Goal: Communication & Community: Participate in discussion

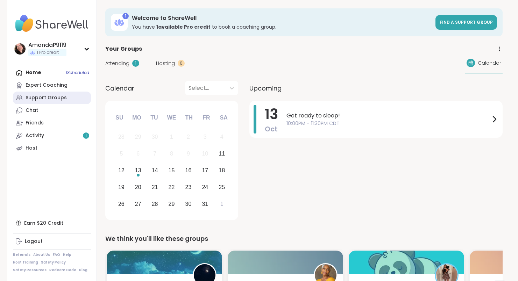
click at [65, 97] on link "Support Groups" at bounding box center [52, 98] width 78 height 13
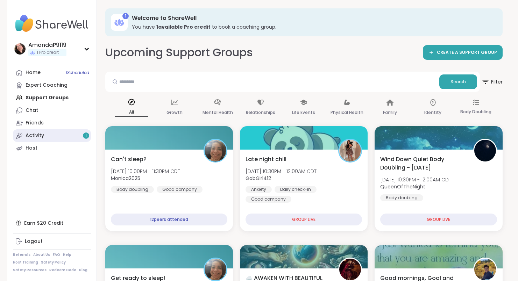
click at [86, 138] on div "1" at bounding box center [86, 136] width 6 height 6
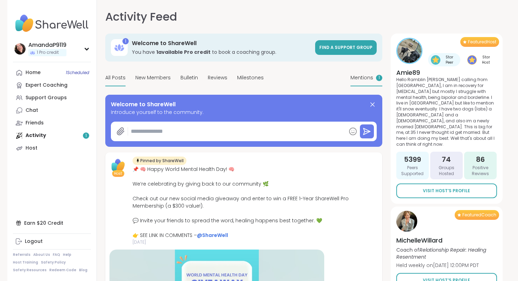
click at [373, 79] on div "Mentions 1" at bounding box center [366, 78] width 32 height 16
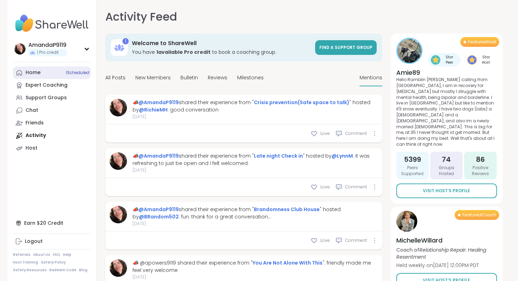
click at [43, 69] on link "Home 1 Scheduled" at bounding box center [52, 72] width 78 height 13
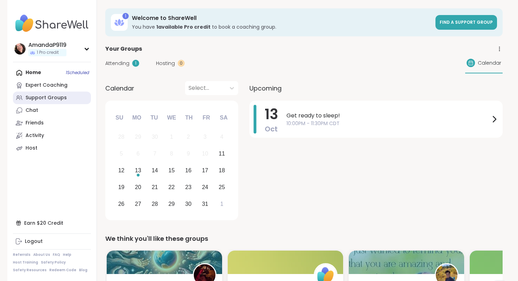
click at [36, 100] on div "Support Groups" at bounding box center [46, 97] width 41 height 7
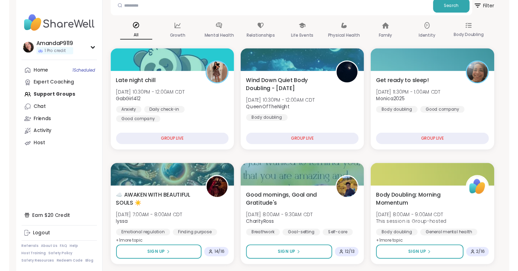
scroll to position [77, 0]
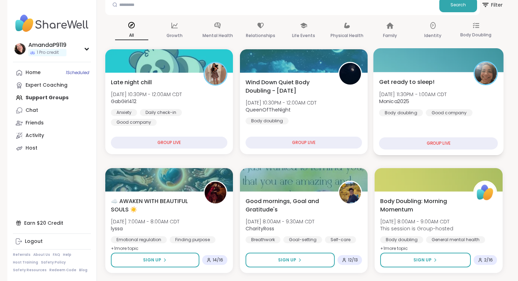
click at [422, 105] on span "Monica2025" at bounding box center [413, 101] width 68 height 7
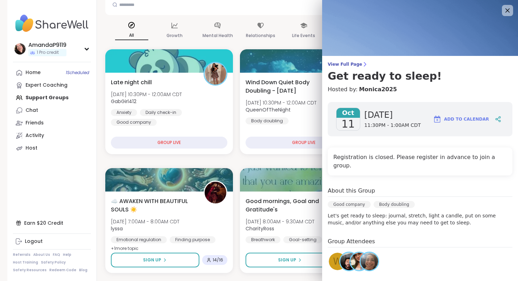
click at [344, 255] on img at bounding box center [348, 261] width 17 height 17
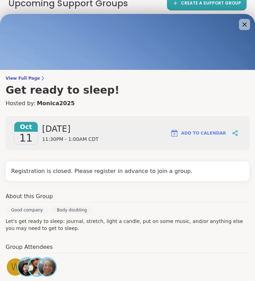
click at [49, 261] on img at bounding box center [46, 266] width 17 height 17
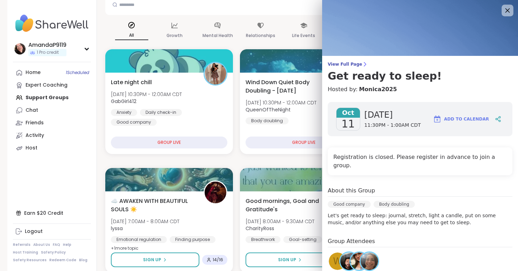
click at [503, 13] on icon at bounding box center [507, 10] width 9 height 9
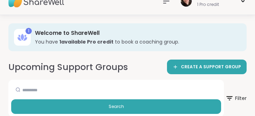
scroll to position [0, 0]
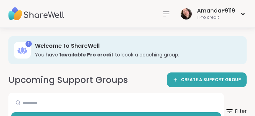
click at [165, 11] on icon at bounding box center [166, 14] width 8 height 8
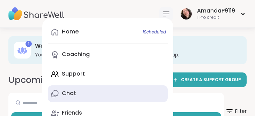
click at [118, 86] on link "Chat" at bounding box center [108, 94] width 120 height 17
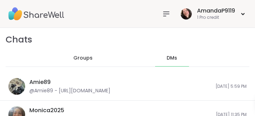
scroll to position [331, 0]
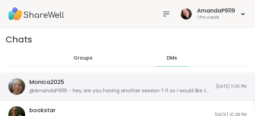
click at [176, 88] on div "@AmandaP9119 - hey are you having another session ? if so I would like to join." at bounding box center [120, 91] width 183 height 7
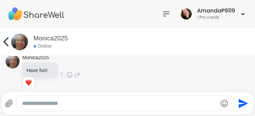
scroll to position [3620, 0]
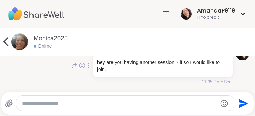
click at [164, 14] on icon at bounding box center [167, 14] width 6 height 4
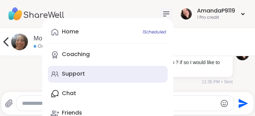
click at [86, 69] on link "Support" at bounding box center [108, 74] width 120 height 17
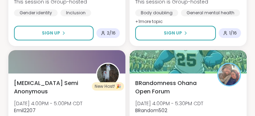
scroll to position [2040, 0]
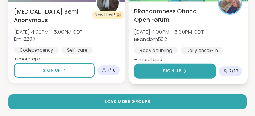
click at [208, 67] on button "Sign Up" at bounding box center [175, 71] width 82 height 15
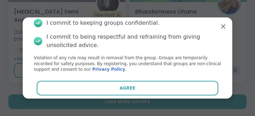
scroll to position [51, 0]
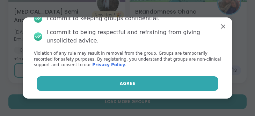
click at [205, 83] on button "Agree" at bounding box center [128, 84] width 182 height 15
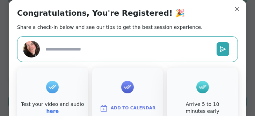
type textarea "*"
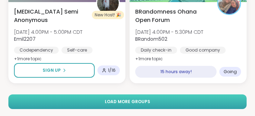
click at [241, 105] on button "Load more groups" at bounding box center [127, 102] width 238 height 15
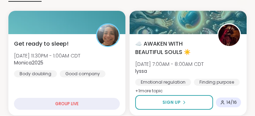
scroll to position [166, 0]
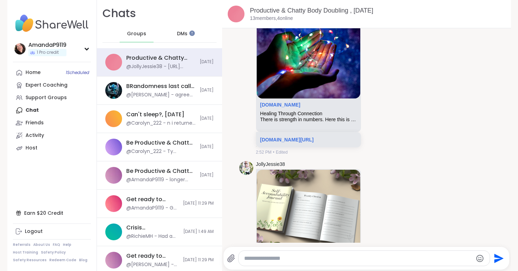
scroll to position [6837, 0]
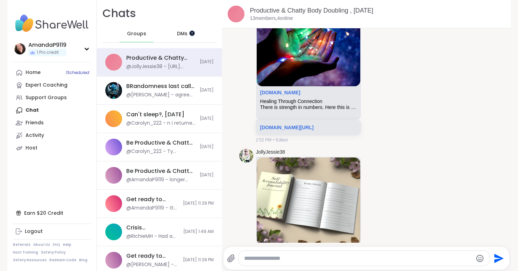
click at [190, 35] on div at bounding box center [192, 33] width 6 height 6
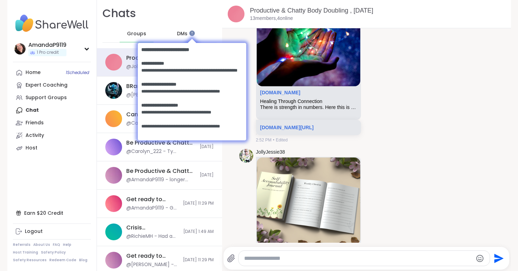
click at [184, 33] on body at bounding box center [192, 91] width 122 height 122
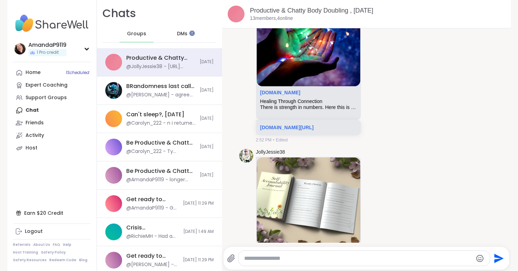
click at [178, 35] on span "DMs" at bounding box center [182, 33] width 10 height 7
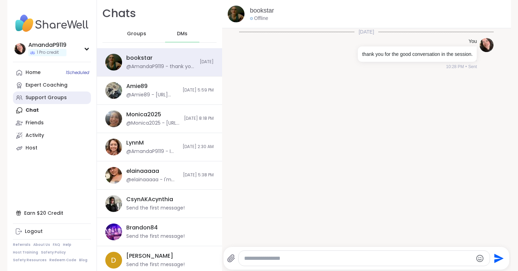
click at [60, 98] on div "Support Groups" at bounding box center [46, 97] width 41 height 7
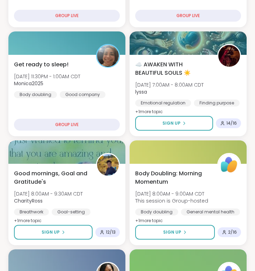
scroll to position [220, 0]
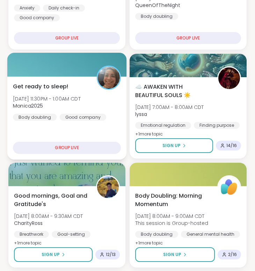
click at [70, 93] on div "Get ready to sleep! Sat, Oct 11 | 11:30PM - 1:00AM CDT Monica2025 Body doubling…" at bounding box center [67, 102] width 108 height 38
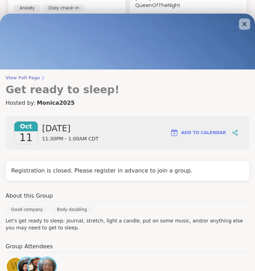
click at [29, 78] on span "View Full Page" at bounding box center [128, 78] width 244 height 6
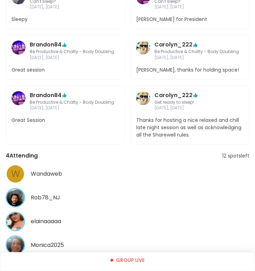
scroll to position [262, 0]
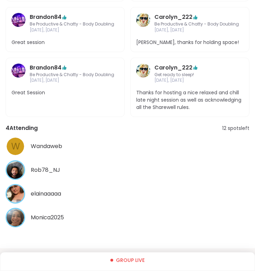
click at [62, 214] on span "Monica2025" at bounding box center [47, 218] width 33 height 8
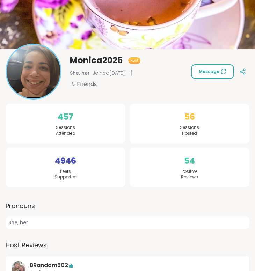
click at [209, 69] on span "Message" at bounding box center [213, 72] width 28 height 6
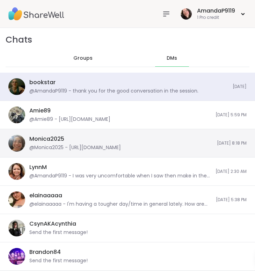
click at [177, 141] on div "Monica2025 @Monica2025 - https://sharewellnow.com/session/bfa01946-23e8-4de2-93…" at bounding box center [121, 143] width 184 height 16
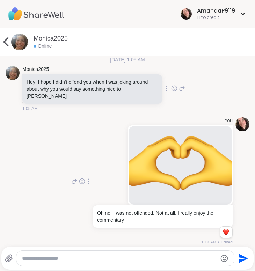
scroll to position [3414, 0]
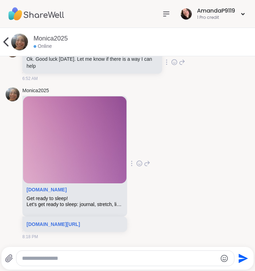
click at [87, 227] on p "sharewellnow.com/session/bfa01946-23e8-4de2-9330-6e4280c48f6a" at bounding box center [75, 224] width 97 height 7
click at [80, 221] on p "sharewellnow.com/session/bfa01946-23e8-4de2-9330-6e4280c48f6a" at bounding box center [75, 224] width 97 height 7
click at [75, 222] on link "[DOMAIN_NAME][URL]" at bounding box center [54, 225] width 54 height 6
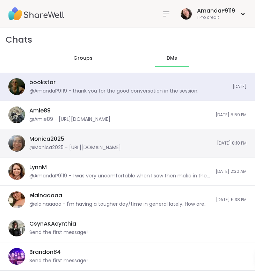
click at [121, 149] on div "@Monica2025 - https://sharewellnow.com/session/bfa01946-23e8-4de2-9330-6e4280c4…" at bounding box center [75, 147] width 92 height 7
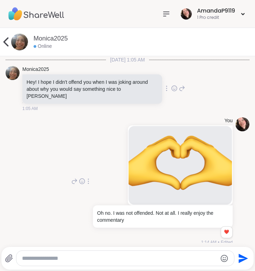
scroll to position [3414, 0]
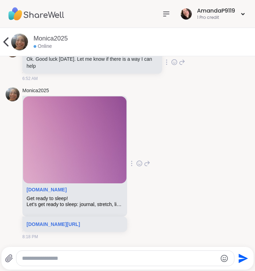
click at [118, 256] on textarea "Type your message" at bounding box center [119, 258] width 195 height 7
click at [140, 259] on textarea "**********" at bounding box center [119, 258] width 195 height 7
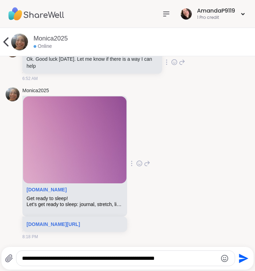
type textarea "**********"
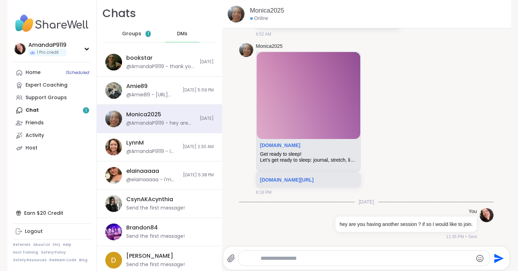
scroll to position [3360, 0]
click at [73, 110] on div "Home 1 Scheduled Expert Coaching Support Groups Chat 1 Friends Activity Host" at bounding box center [52, 110] width 78 height 88
click at [145, 33] on span "1" at bounding box center [147, 34] width 5 height 6
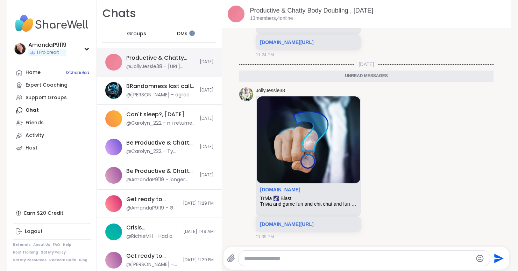
click at [169, 59] on div "Productive & Chatty Body Doubling , [DATE]" at bounding box center [160, 58] width 69 height 8
click at [79, 70] on span "1 Scheduled" at bounding box center [77, 73] width 23 height 6
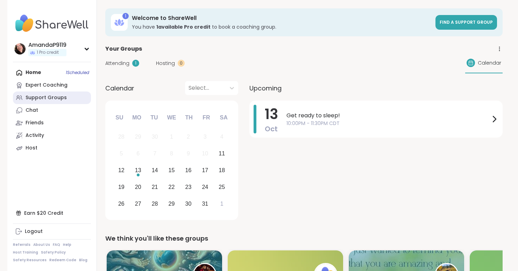
click at [33, 98] on div "Support Groups" at bounding box center [46, 97] width 41 height 7
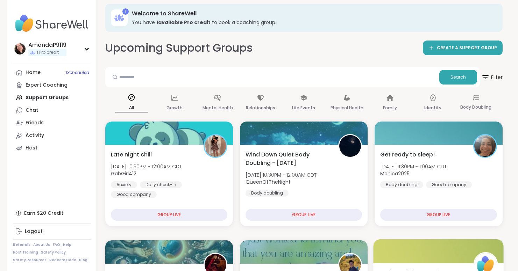
scroll to position [1, 0]
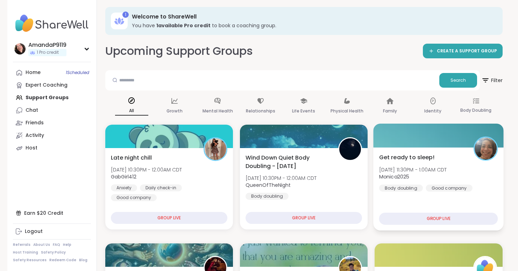
click at [255, 186] on div "Good company" at bounding box center [449, 188] width 47 height 7
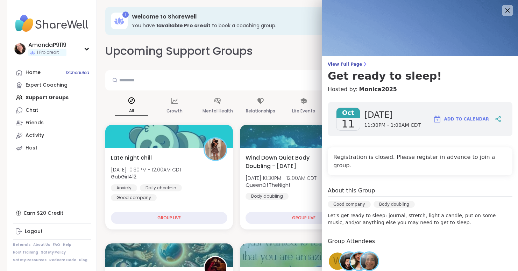
click at [255, 16] on img at bounding box center [420, 28] width 196 height 56
click at [255, 10] on icon at bounding box center [507, 10] width 5 height 5
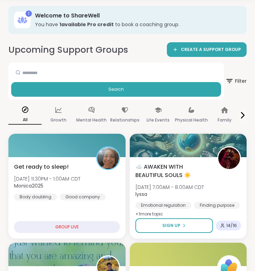
scroll to position [39, 0]
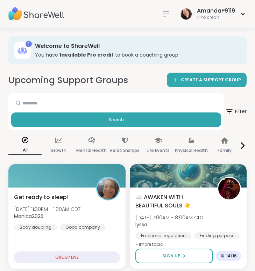
click at [170, 15] on nav at bounding box center [166, 14] width 14 height 14
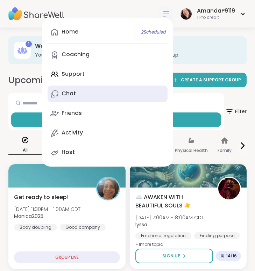
click at [126, 94] on link "Chat" at bounding box center [108, 94] width 120 height 17
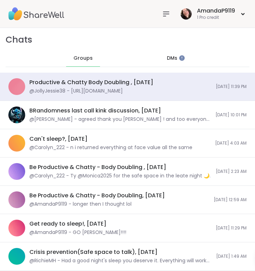
click at [170, 62] on div "DMs" at bounding box center [172, 58] width 34 height 17
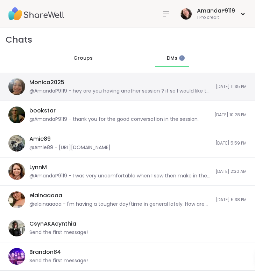
scroll to position [1398, 0]
click at [155, 84] on div "Monica2025 @AmandaP9119 - hey are you having another session ? if so I would li…" at bounding box center [120, 87] width 182 height 16
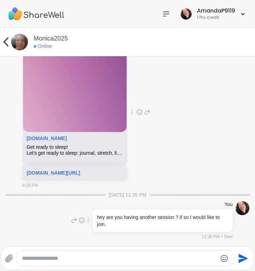
scroll to position [3472, 0]
click at [166, 14] on icon at bounding box center [166, 14] width 6 height 4
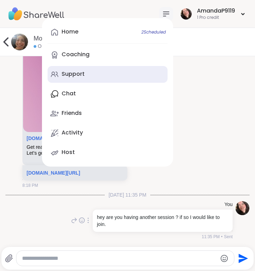
click at [98, 71] on link "Support" at bounding box center [108, 74] width 120 height 17
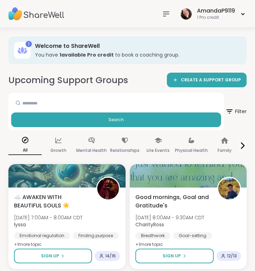
click at [165, 13] on icon at bounding box center [166, 14] width 8 height 8
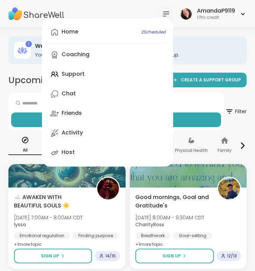
click at [131, 65] on div "Home 2 Scheduled Coaching Support Chat Friends Activity Host" at bounding box center [107, 92] width 131 height 149
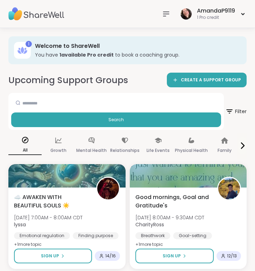
click at [166, 13] on icon at bounding box center [166, 14] width 8 height 8
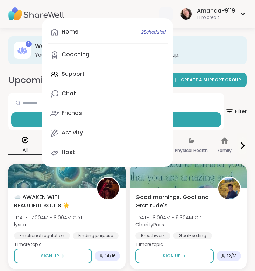
click at [104, 71] on div "Home 2 Scheduled Coaching Support Chat Friends Activity Host" at bounding box center [107, 92] width 131 height 149
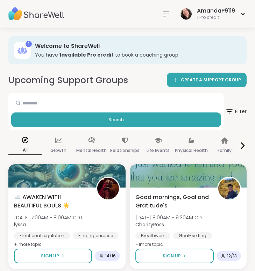
click at [162, 14] on icon at bounding box center [166, 14] width 8 height 8
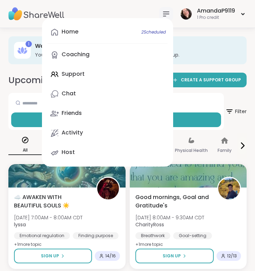
click at [73, 75] on div "Home 2 Scheduled Coaching Support Chat Friends Activity Host" at bounding box center [107, 92] width 131 height 149
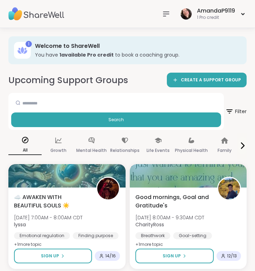
click at [162, 15] on icon at bounding box center [166, 14] width 8 height 8
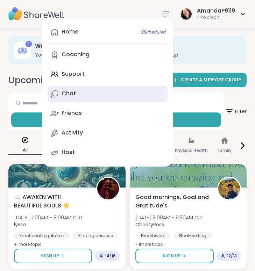
click at [104, 88] on link "Chat" at bounding box center [108, 94] width 120 height 17
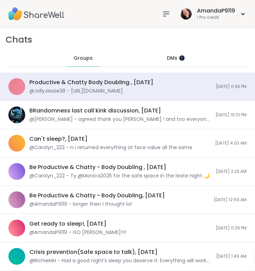
click at [181, 55] on div at bounding box center [182, 58] width 6 height 6
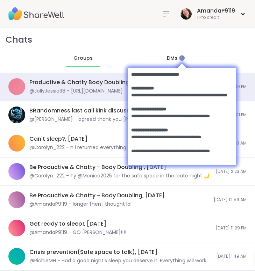
click at [170, 57] on body at bounding box center [182, 116] width 122 height 122
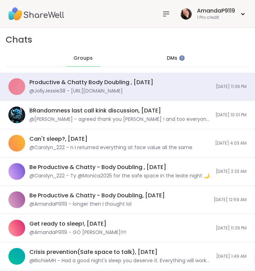
click at [170, 59] on span "DMs" at bounding box center [172, 58] width 10 height 7
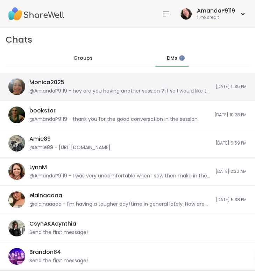
scroll to position [1398, 0]
click at [168, 81] on div "Monica2025 @AmandaP9119 - hey are you having another session ? if so I would li…" at bounding box center [120, 87] width 182 height 16
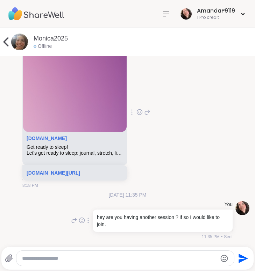
scroll to position [3472, 0]
click at [4, 41] on icon at bounding box center [5, 41] width 5 height 9
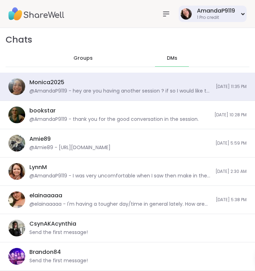
click at [190, 16] on div "AmandaP9119 1 Pro credit" at bounding box center [213, 14] width 68 height 16
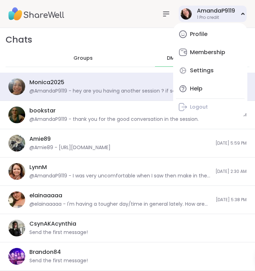
click at [190, 16] on div "AmandaP9119 1 Pro credit Profile Membership Settings Help Logout" at bounding box center [213, 14] width 68 height 16
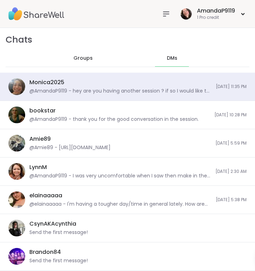
click at [166, 17] on icon at bounding box center [166, 14] width 8 height 8
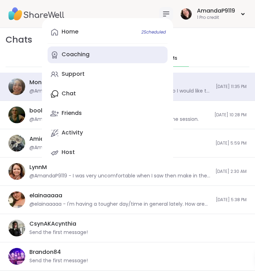
click at [121, 47] on link "Coaching" at bounding box center [108, 55] width 120 height 17
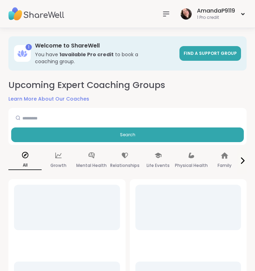
click at [166, 12] on icon at bounding box center [166, 14] width 6 height 4
